Goal: Task Accomplishment & Management: Manage account settings

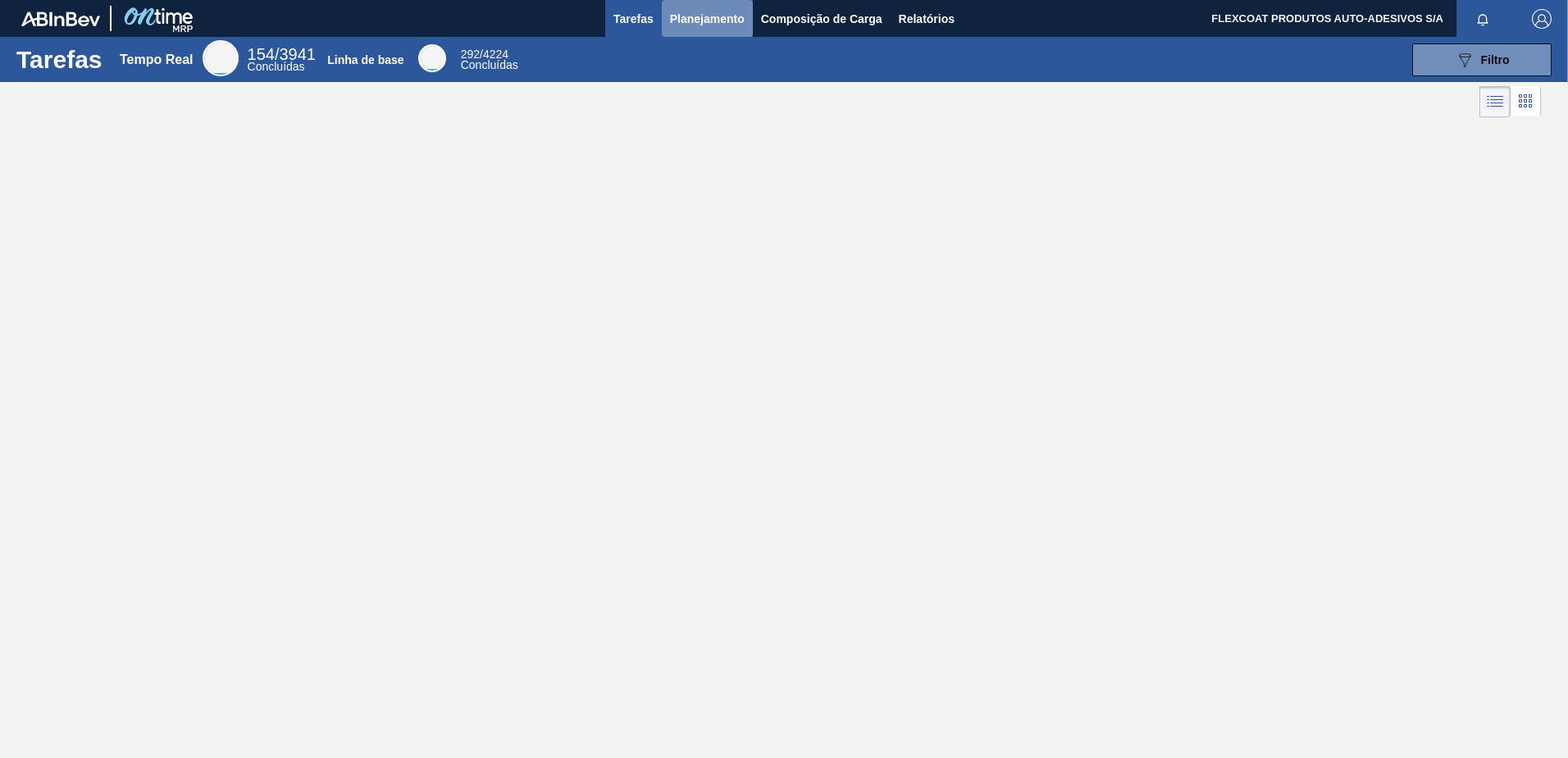
click at [690, 24] on span "Planejamento" at bounding box center [708, 19] width 75 height 20
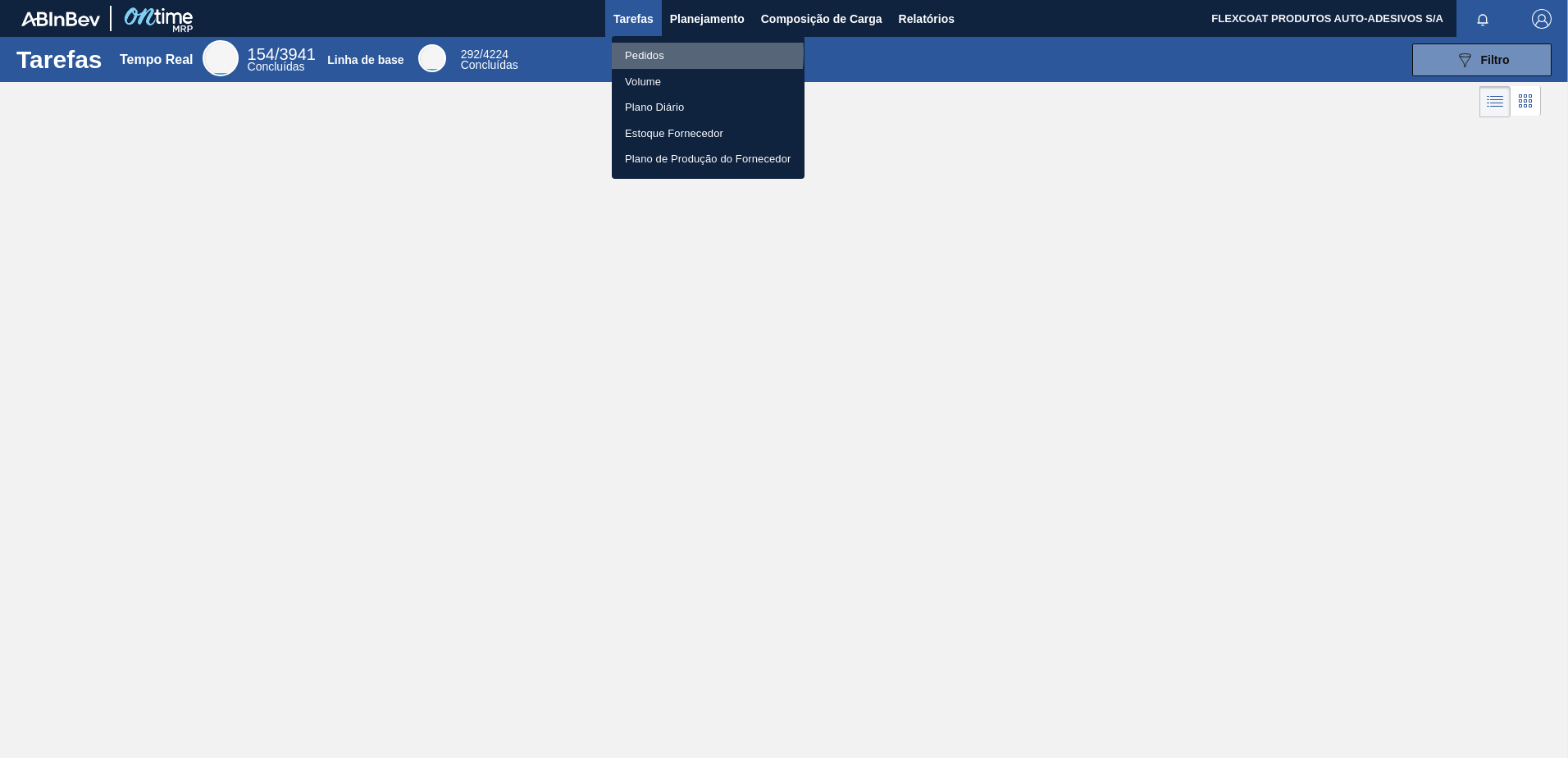
click at [638, 52] on li "Pedidos" at bounding box center [708, 55] width 192 height 27
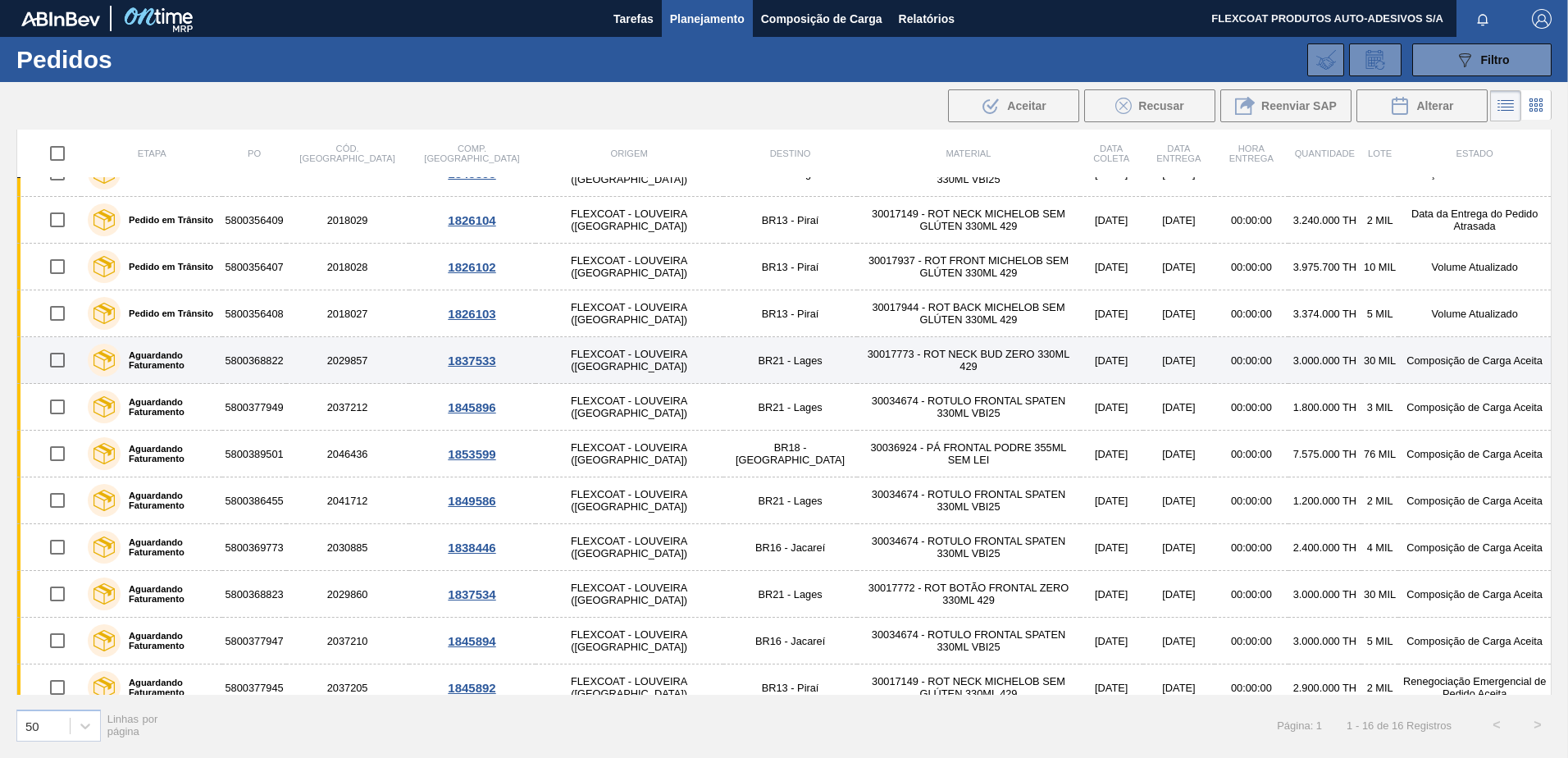
scroll to position [232, 0]
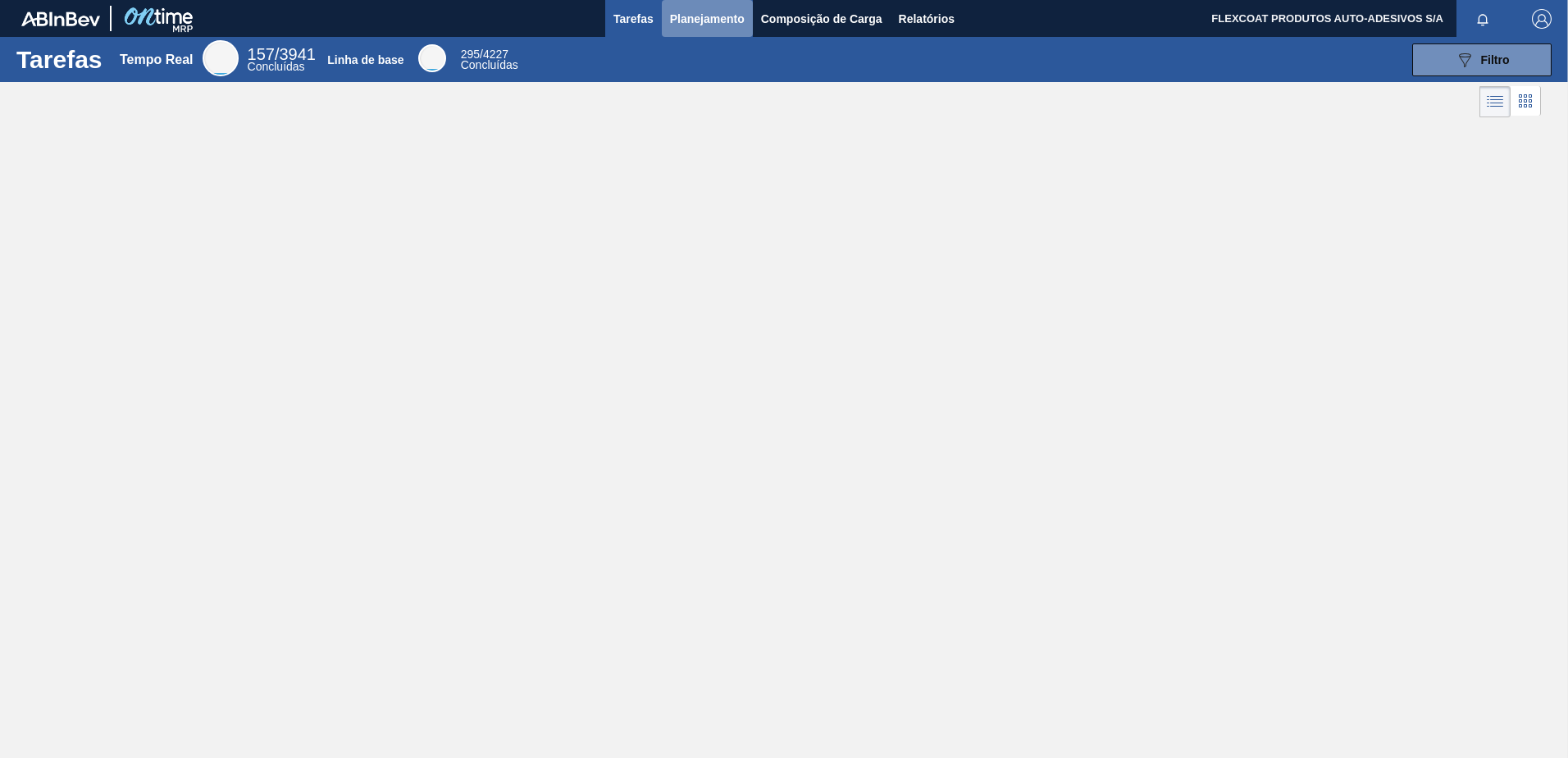
click at [681, 19] on span "Planejamento" at bounding box center [708, 19] width 75 height 20
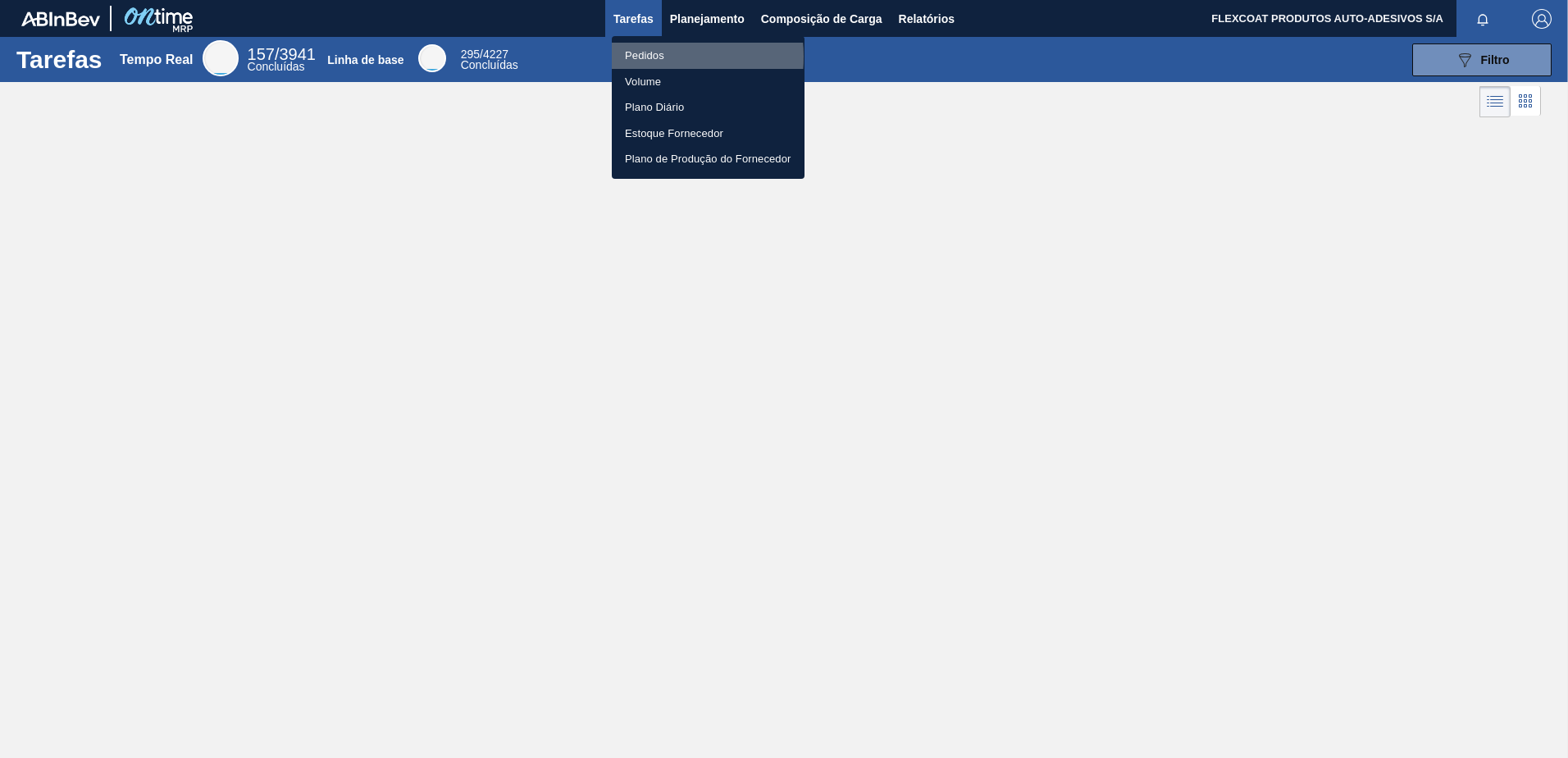
click at [643, 56] on li "Pedidos" at bounding box center [708, 55] width 192 height 27
